Goal: Task Accomplishment & Management: Use online tool/utility

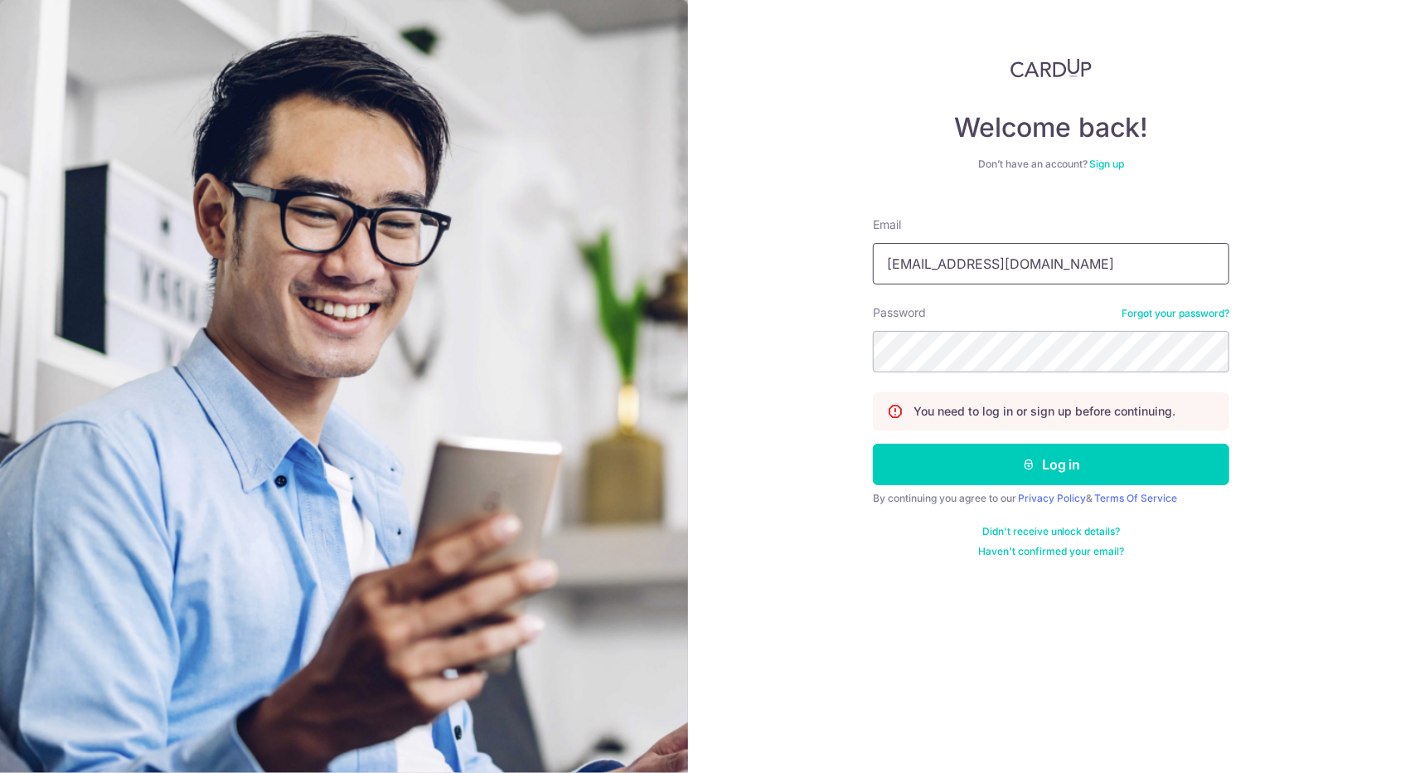
drag, startPoint x: 1017, startPoint y: 264, endPoint x: 755, endPoint y: 263, distance: 262.0
click at [755, 263] on div "Welcome back! Don’t have an account? Sign up Email chiteng@yahoo.com Password F…" at bounding box center [1052, 386] width 728 height 773
type input "[EMAIL_ADDRESS][DOMAIN_NAME]"
click at [759, 333] on div "Welcome back! Don’t have an account? Sign up Email yourfriendlyadviser@gmail.co…" at bounding box center [1052, 386] width 728 height 773
click at [736, 332] on div "Welcome back! Don’t have an account? Sign up Email yourfriendlyadviser@gmail.co…" at bounding box center [1052, 386] width 728 height 773
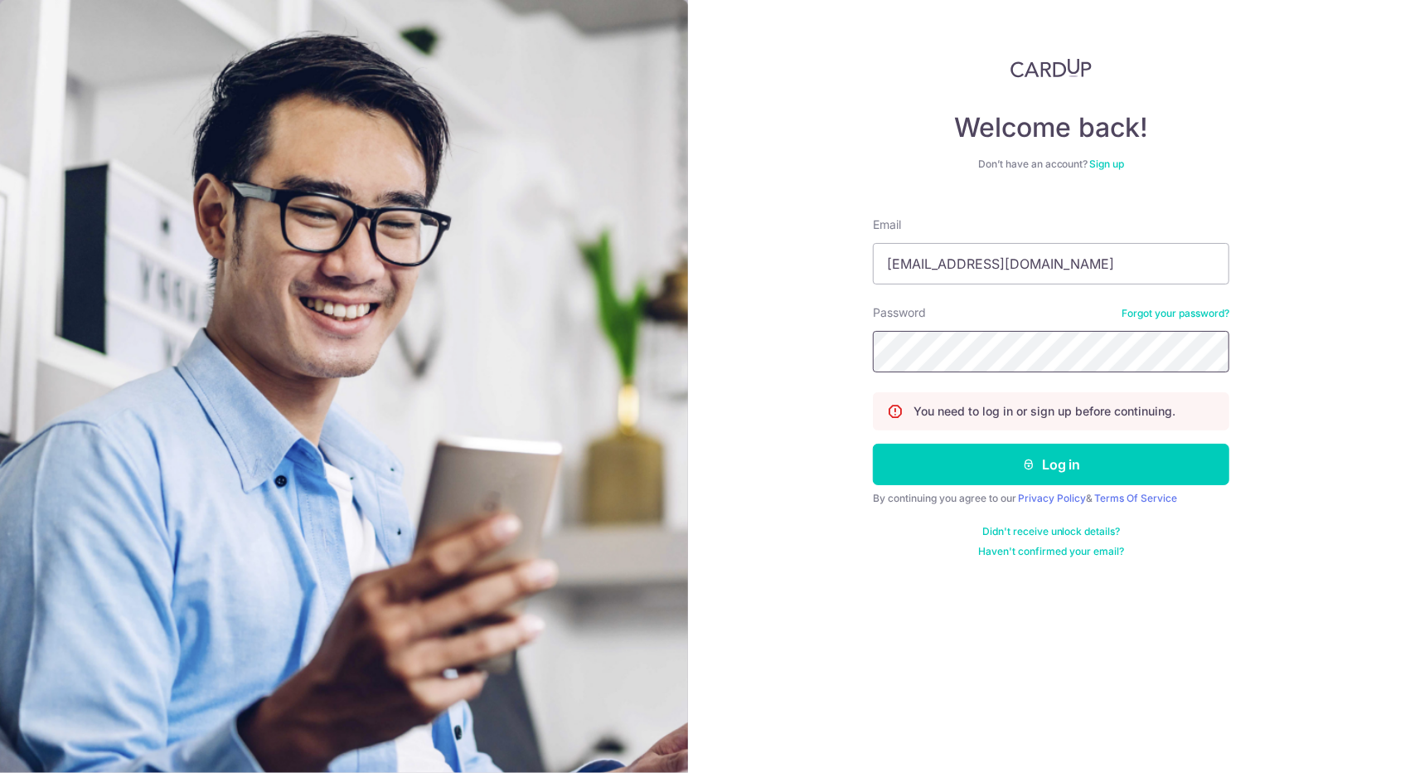
click at [865, 357] on div "Welcome back! Don’t have an account? Sign up Email yourfriendlyadviser@gmail.co…" at bounding box center [1052, 386] width 728 height 773
click at [873, 444] on button "Log in" at bounding box center [1051, 464] width 357 height 41
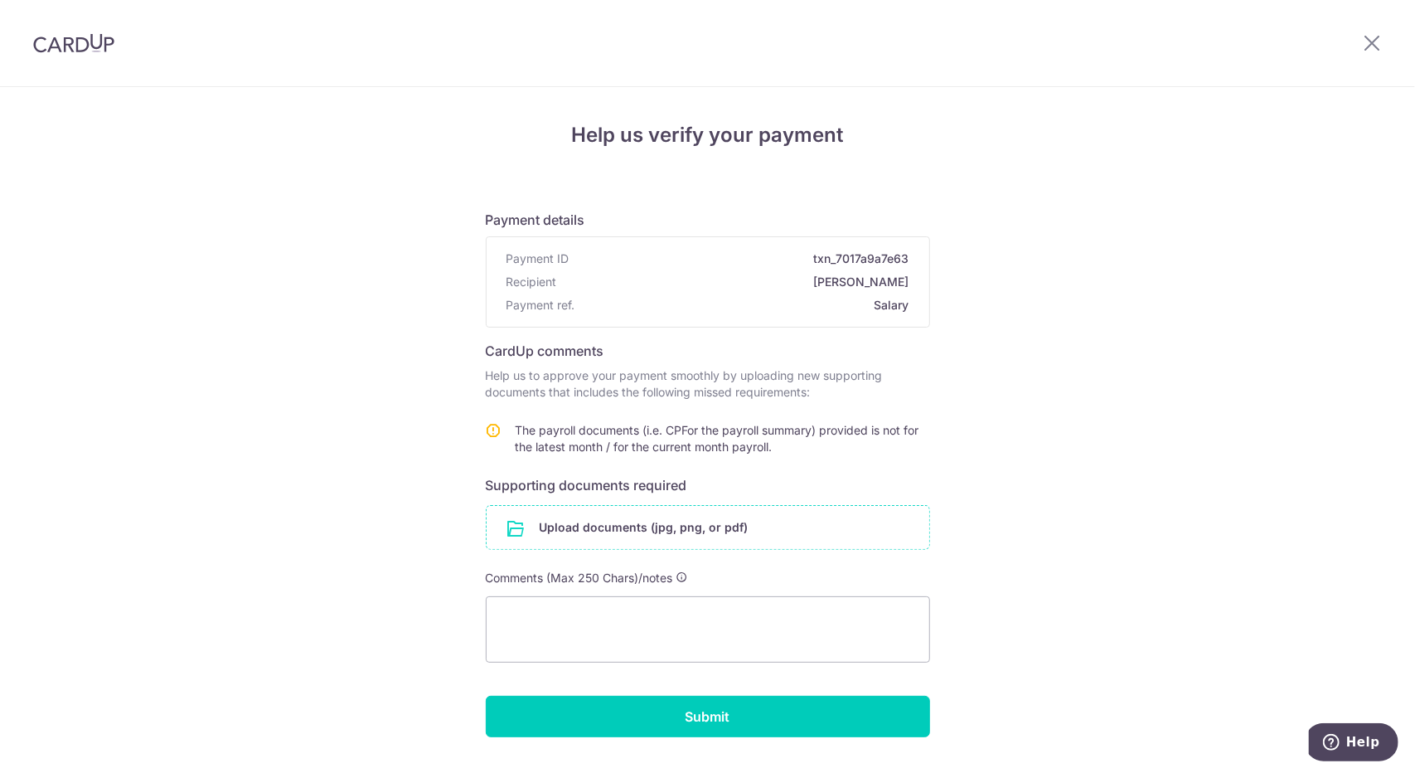
click at [600, 526] on input "file" at bounding box center [708, 527] width 443 height 43
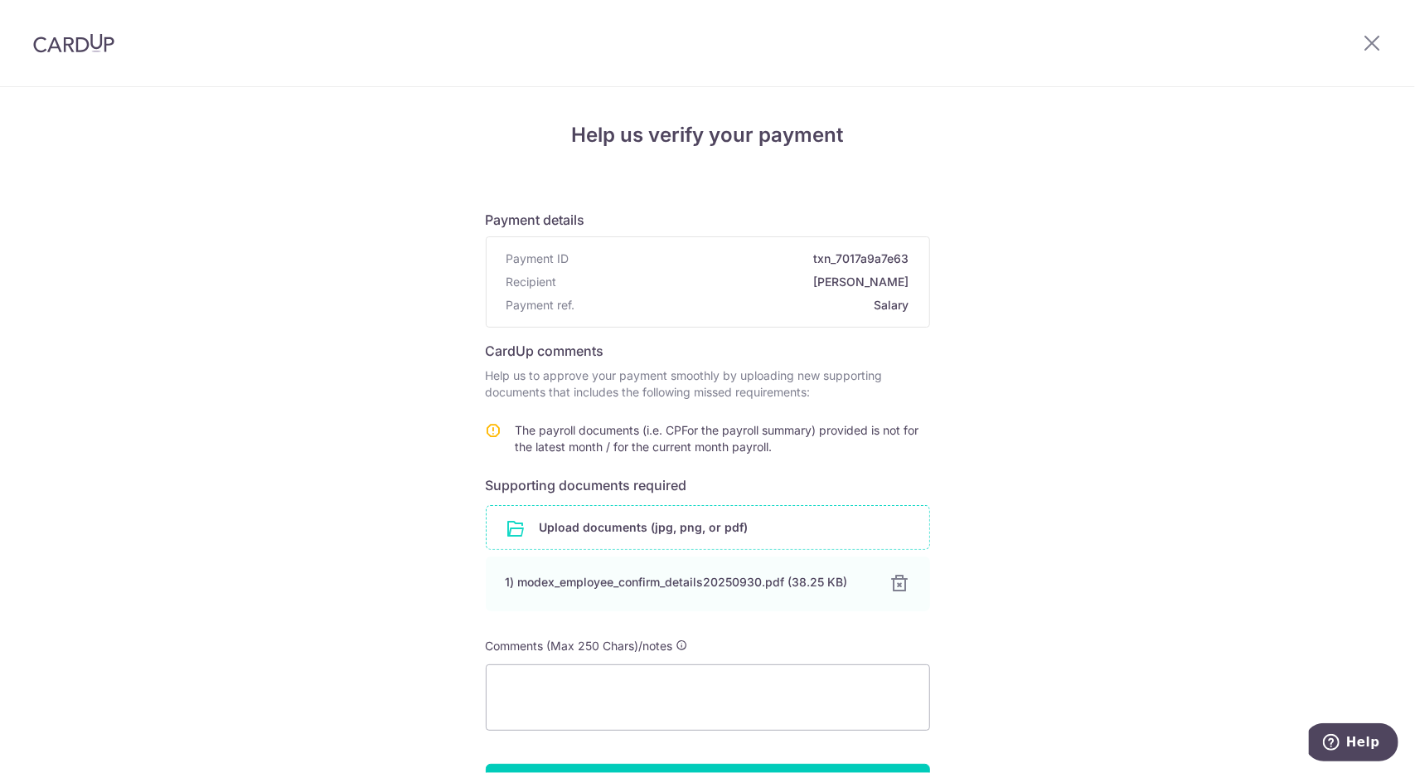
scroll to position [108, 0]
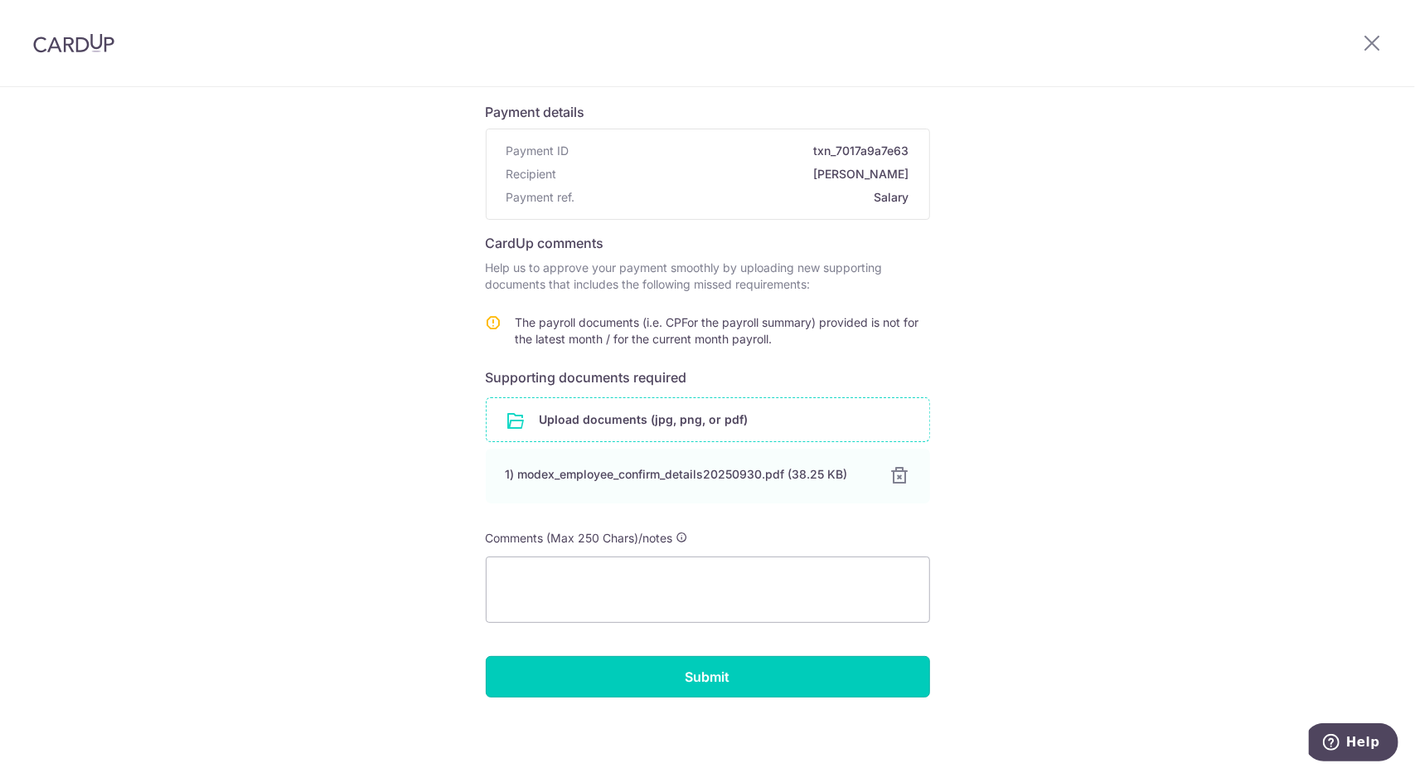
drag, startPoint x: 773, startPoint y: 667, endPoint x: 1019, endPoint y: 677, distance: 246.5
click at [1019, 677] on div "Help us verify your payment Payment details Payment ID txn_7017a9a7e63 Recipien…" at bounding box center [707, 377] width 1415 height 796
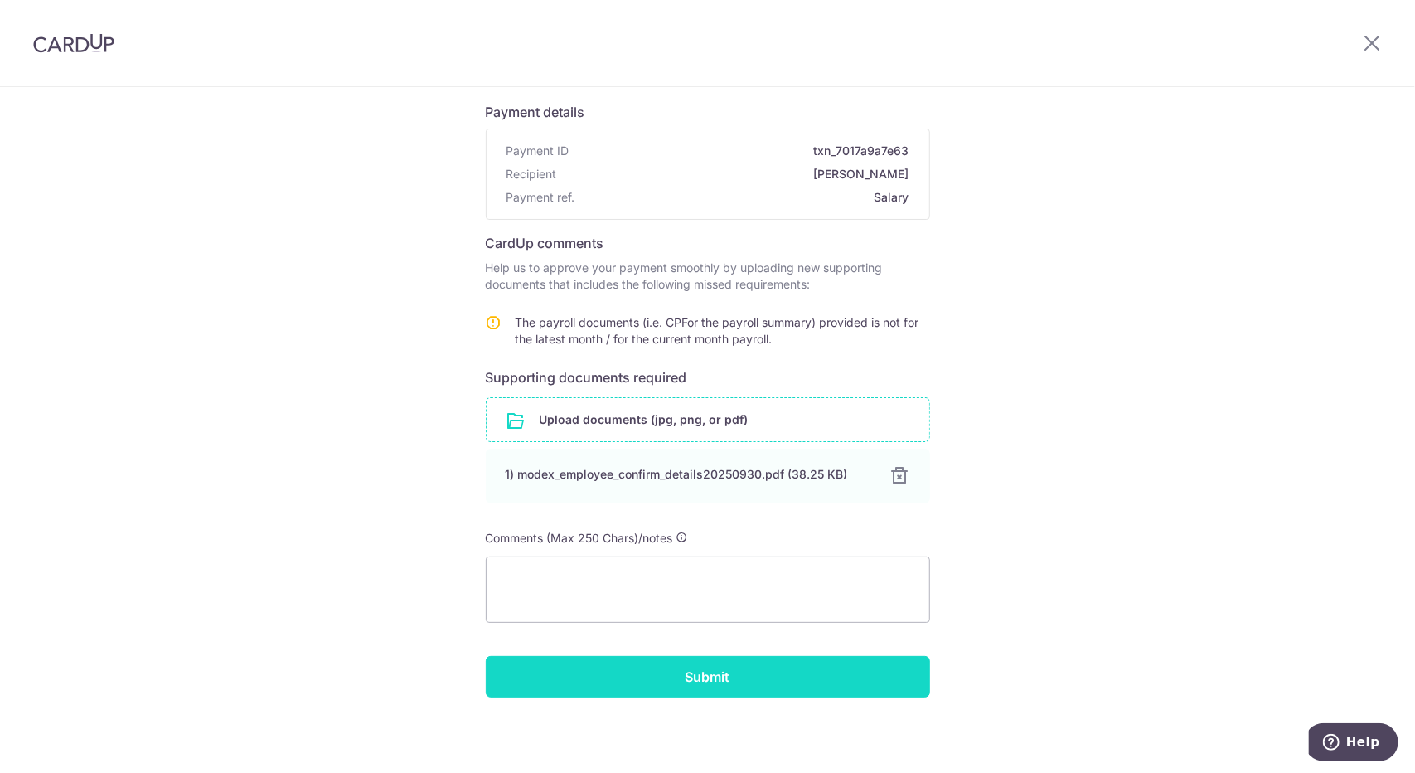
click at [781, 667] on input "Submit" at bounding box center [708, 676] width 444 height 41
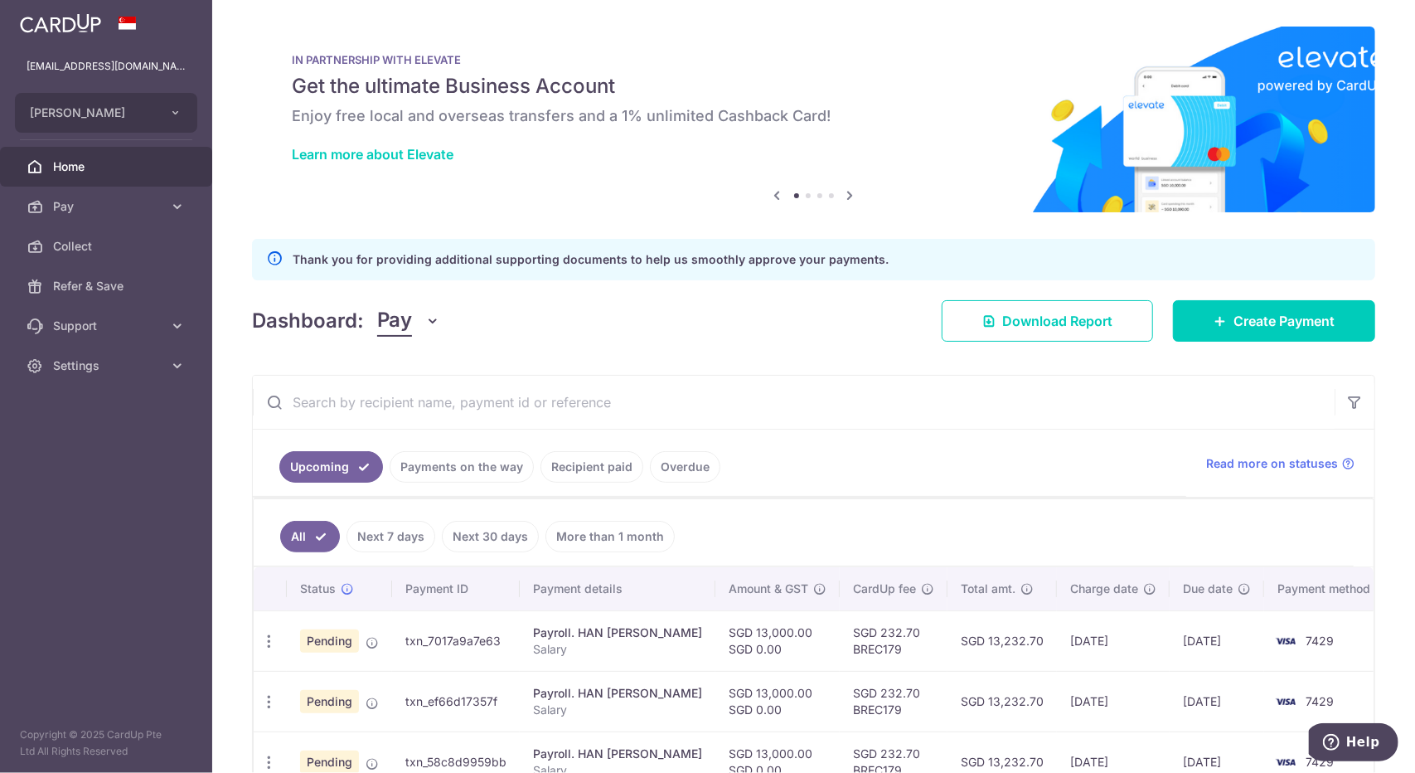
click at [463, 459] on link "Payments on the way" at bounding box center [462, 467] width 144 height 32
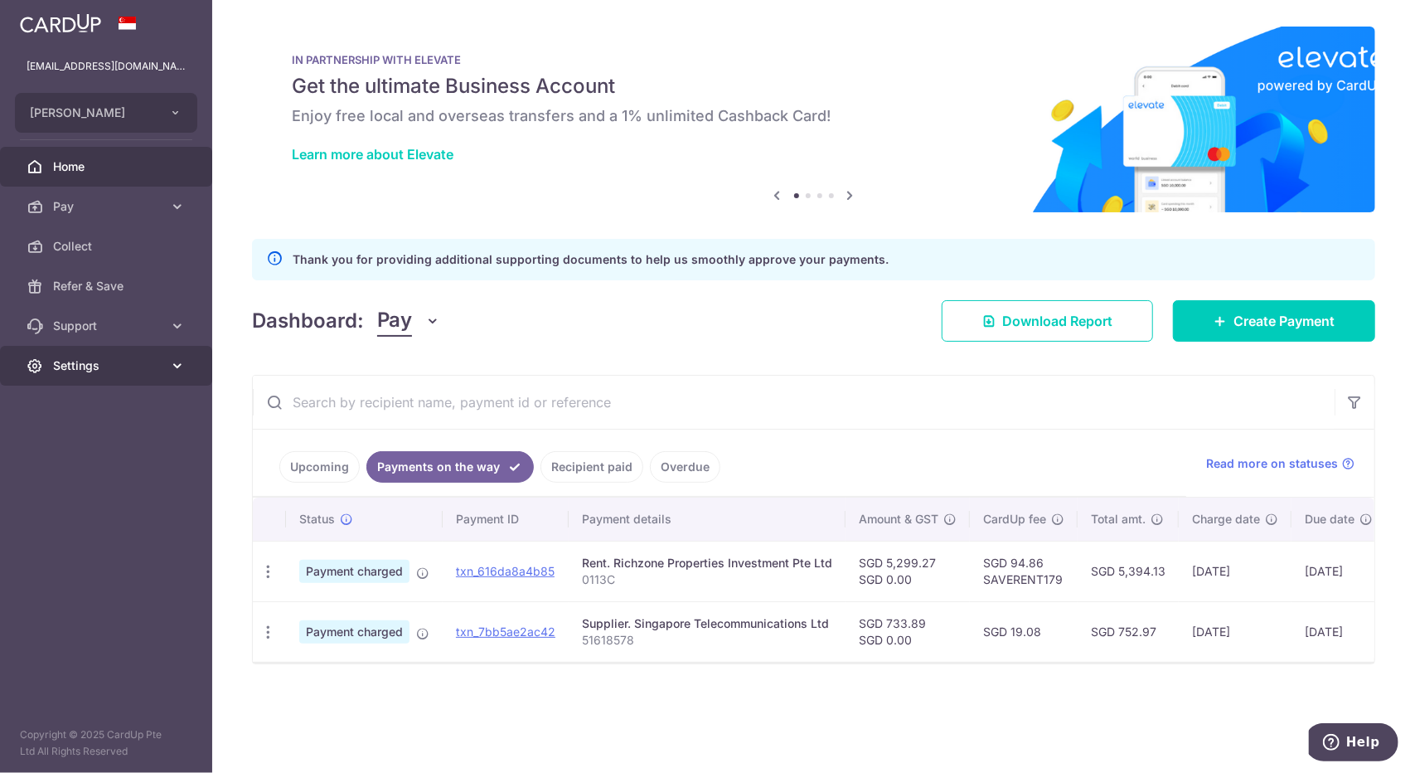
click at [98, 366] on span "Settings" at bounding box center [107, 365] width 109 height 17
click at [79, 442] on span "Logout" at bounding box center [107, 445] width 109 height 17
